Goal: Navigation & Orientation: Understand site structure

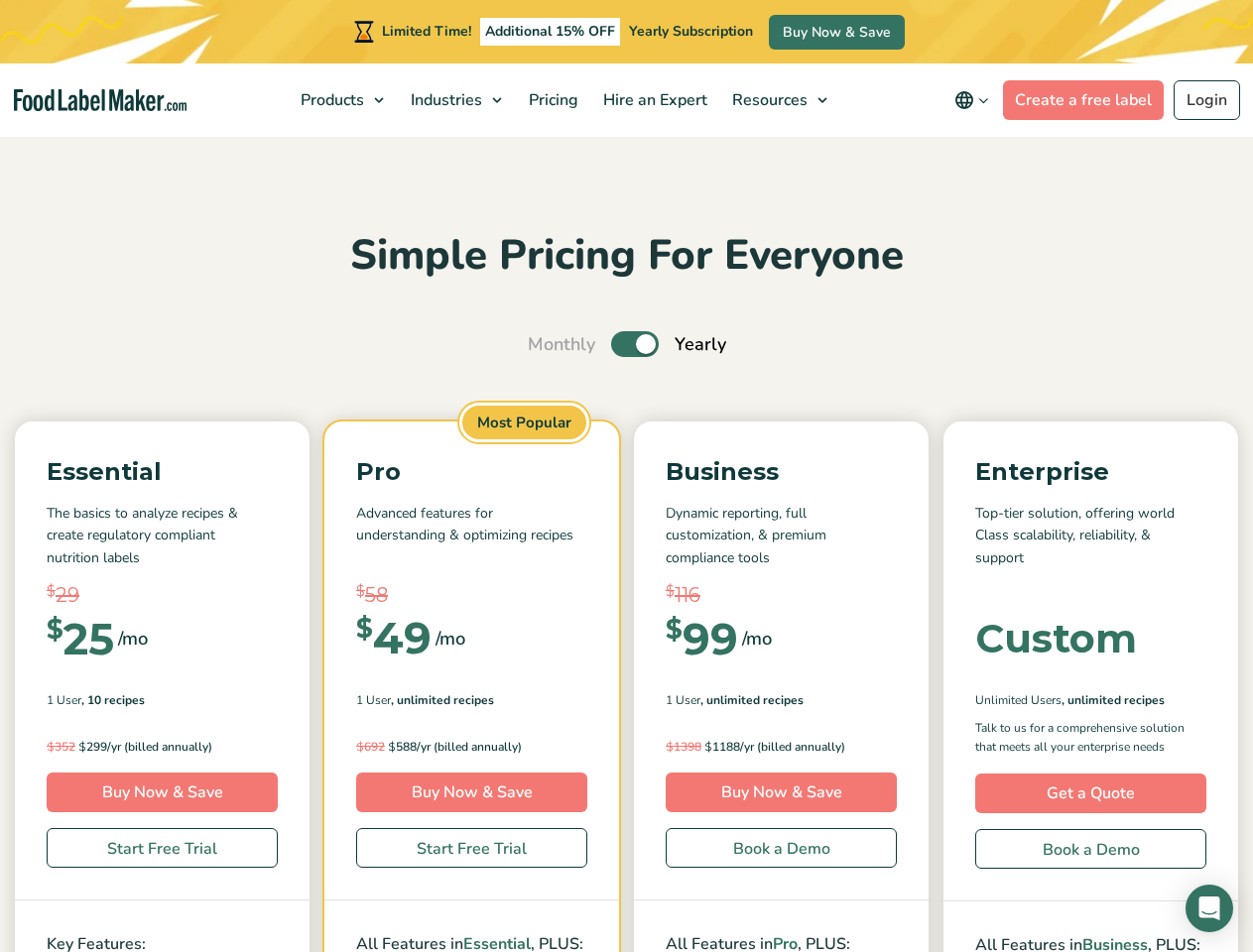
click at [626, 543] on div "Essential The basics to analyze recipes & create regulatory compliant nutrition…" at bounding box center [626, 910] width 1223 height 978
click at [345, 100] on span "Products" at bounding box center [331, 100] width 71 height 22
click at [459, 100] on span "Industries" at bounding box center [445, 100] width 79 height 22
click at [780, 100] on span "Resources" at bounding box center [767, 100] width 83 height 22
